Goal: Transaction & Acquisition: Book appointment/travel/reservation

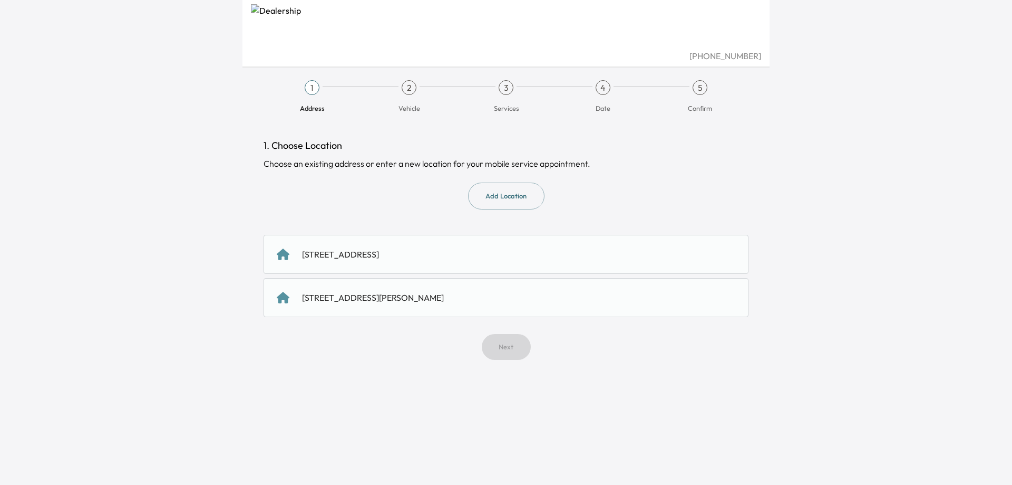
click at [413, 296] on div "[STREET_ADDRESS][PERSON_NAME]" at bounding box center [373, 297] width 142 height 13
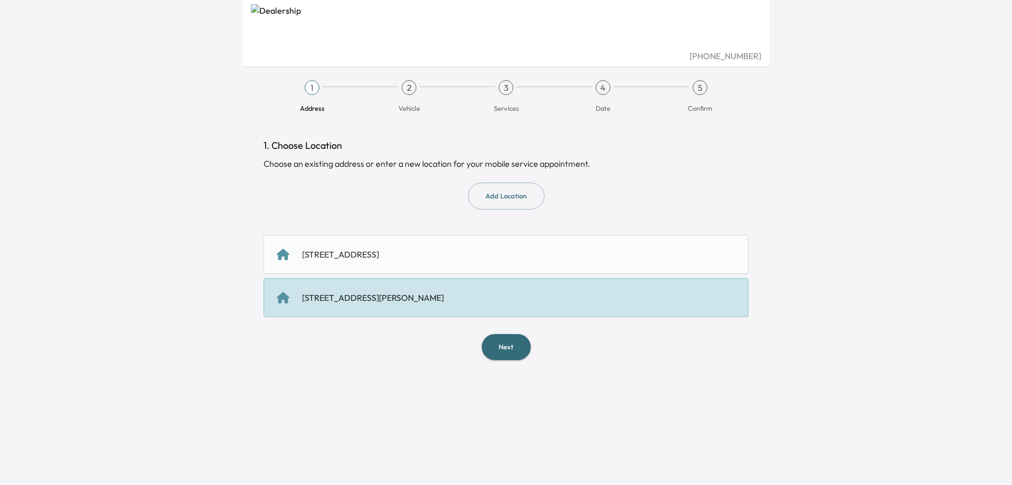
click at [519, 353] on button "Next" at bounding box center [506, 347] width 49 height 26
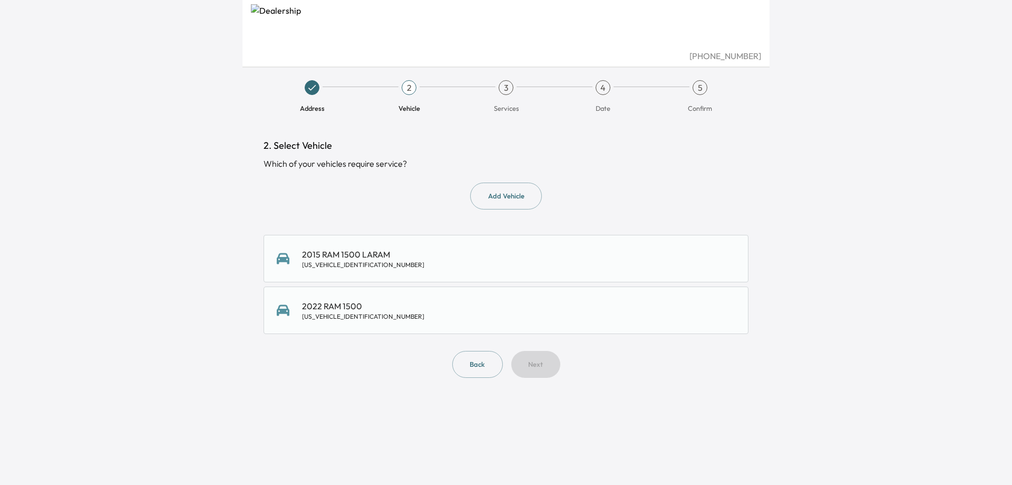
click at [429, 317] on div "2022 RAM 1500 [US_VEHICLE_IDENTIFICATION_NUMBER]" at bounding box center [506, 309] width 459 height 21
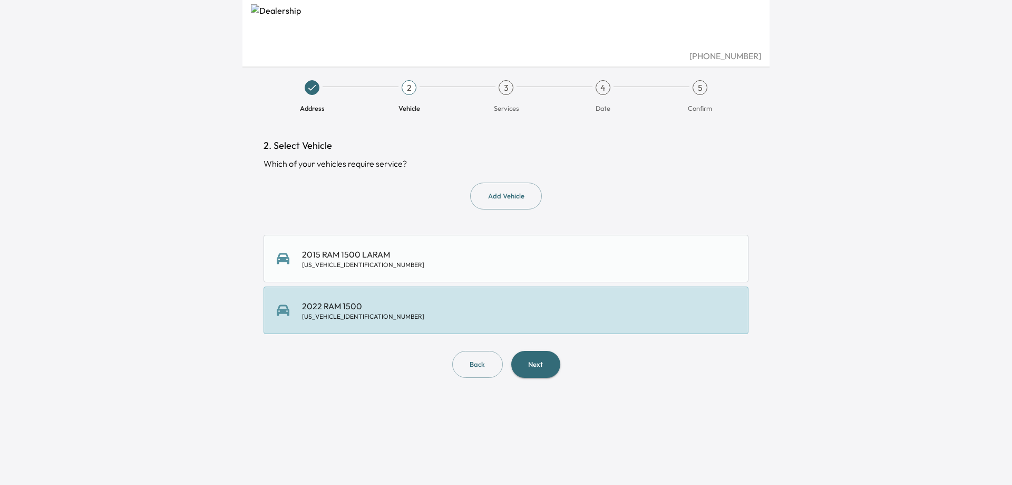
click at [539, 361] on button "Next" at bounding box center [535, 364] width 49 height 27
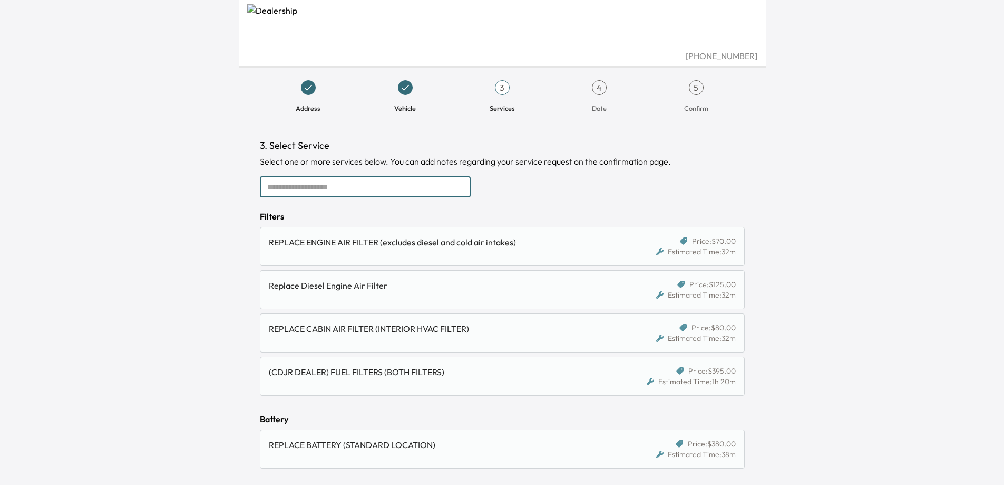
click at [391, 190] on input "text" at bounding box center [365, 186] width 211 height 21
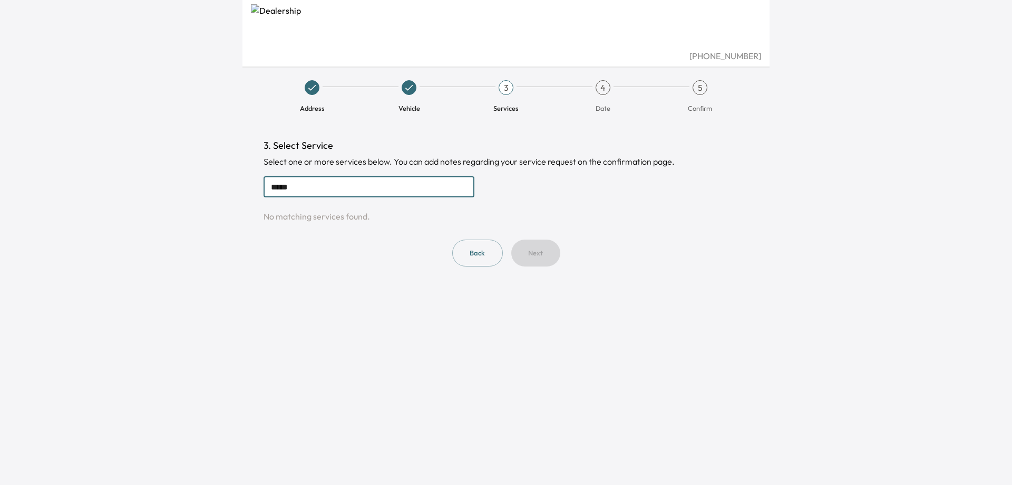
type input "******"
